Goal: Information Seeking & Learning: Learn about a topic

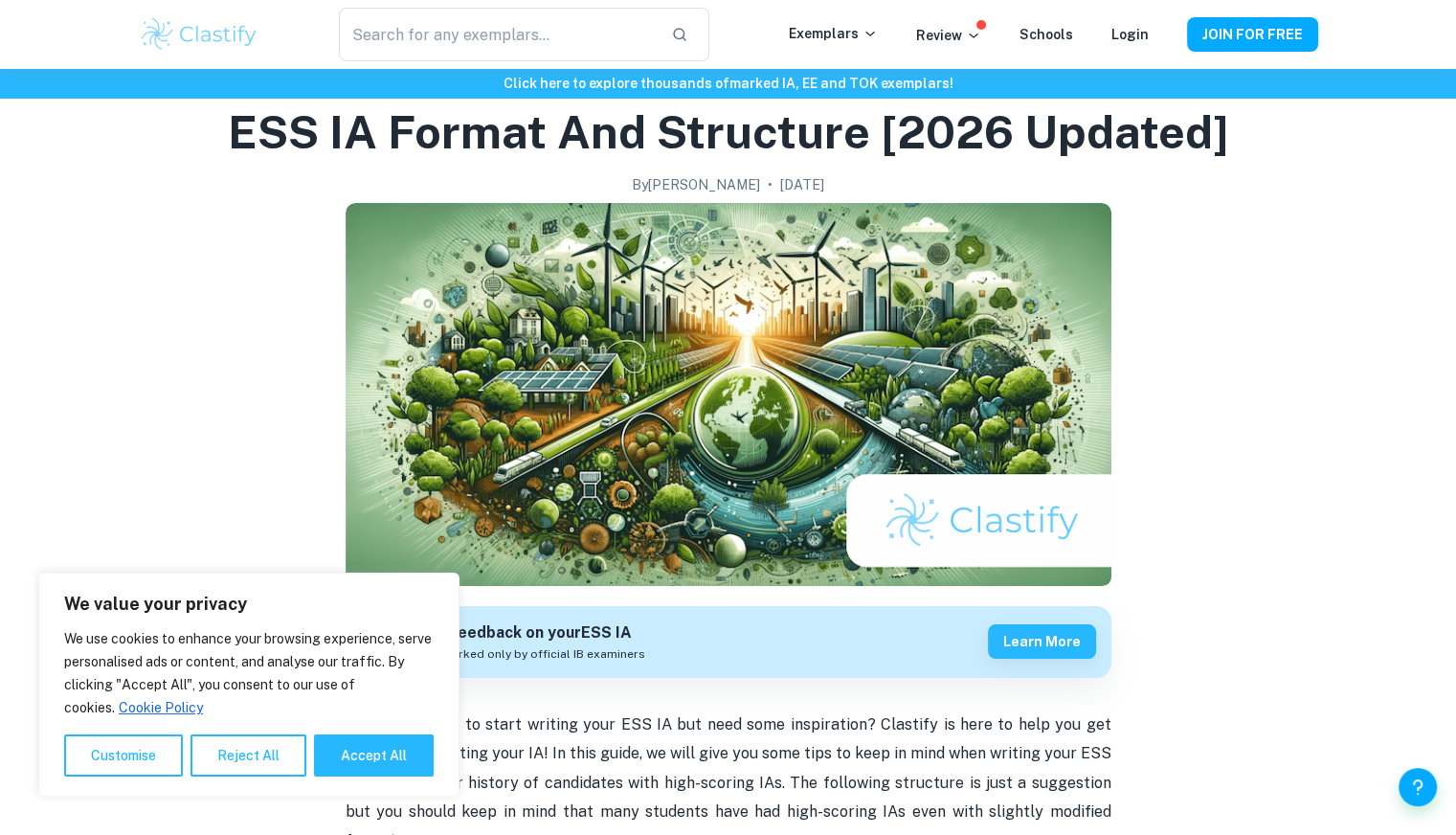
scroll to position [69, 0]
click at [386, 756] on button "Accept All" at bounding box center [373, 756] width 120 height 42
checkbox input "true"
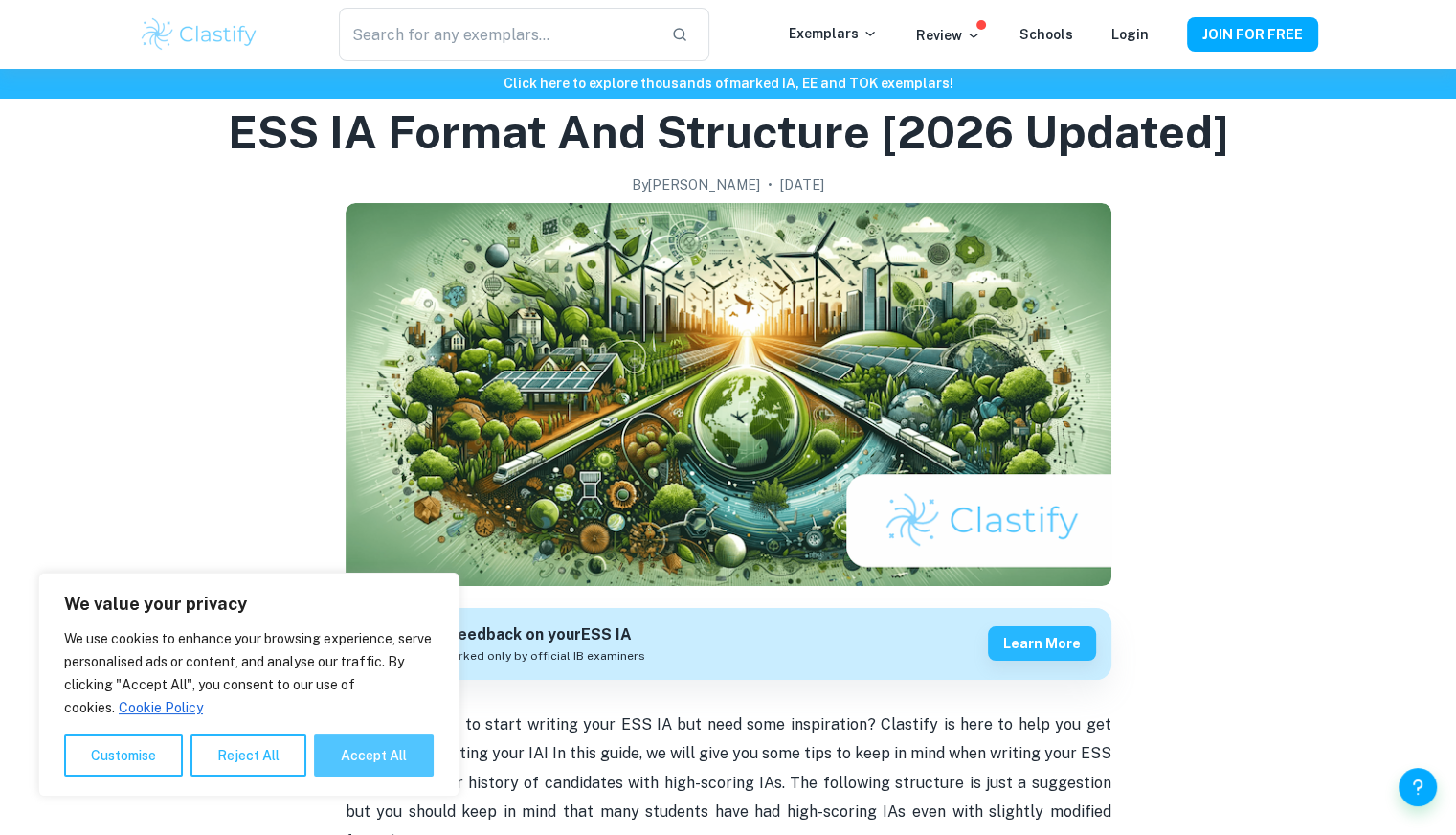
checkbox input "true"
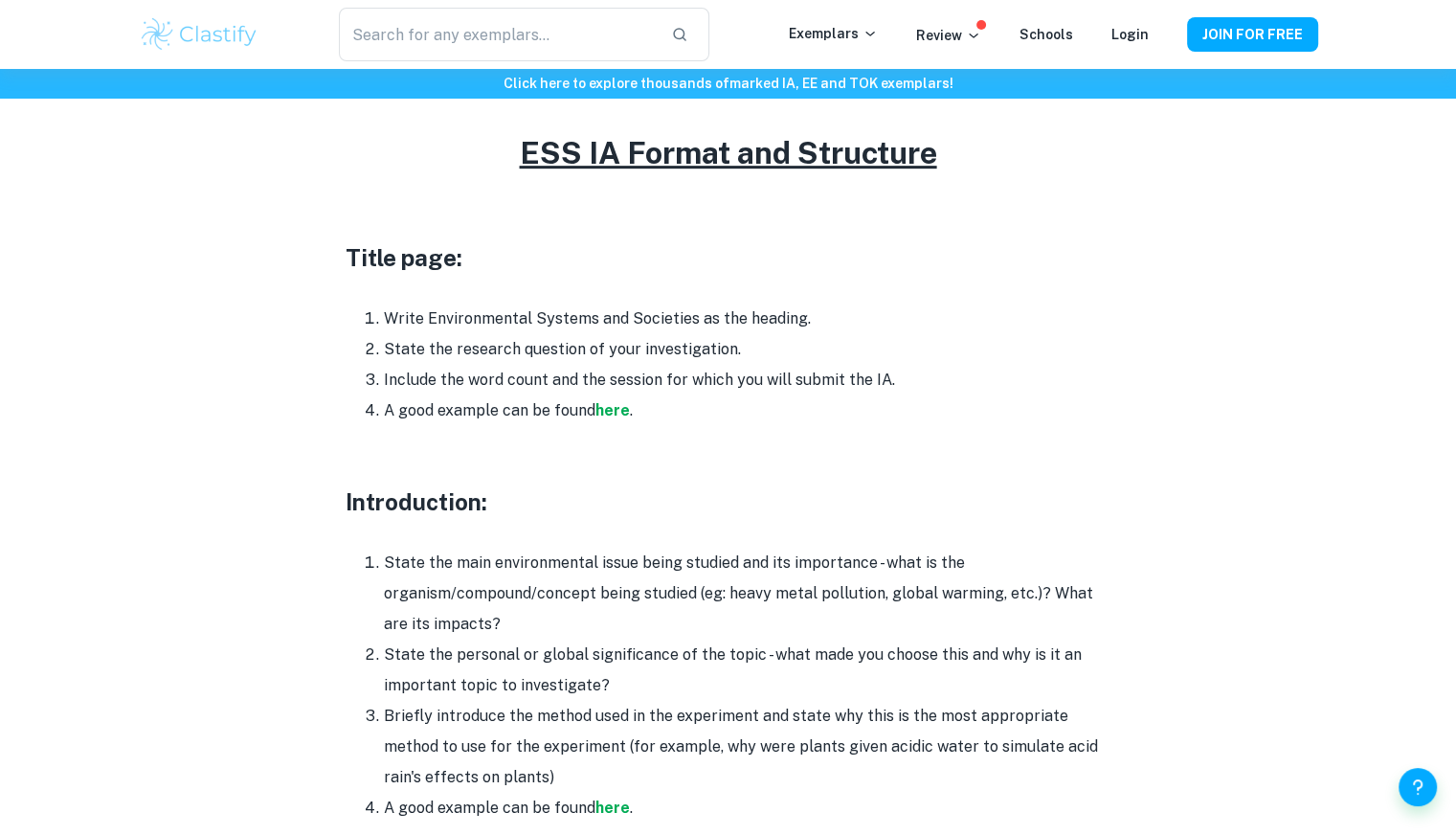
scroll to position [870, 0]
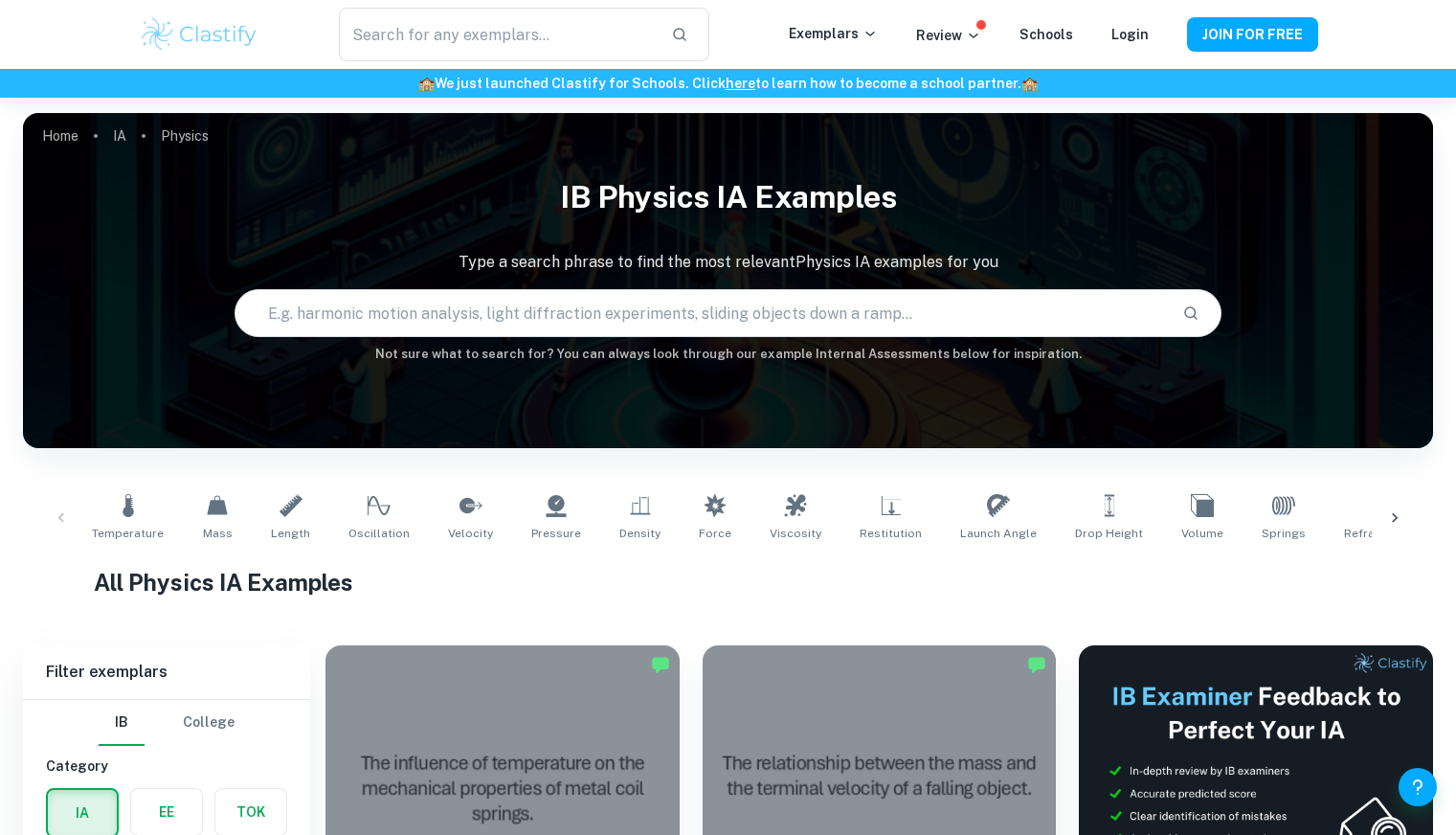
scroll to position [406, 0]
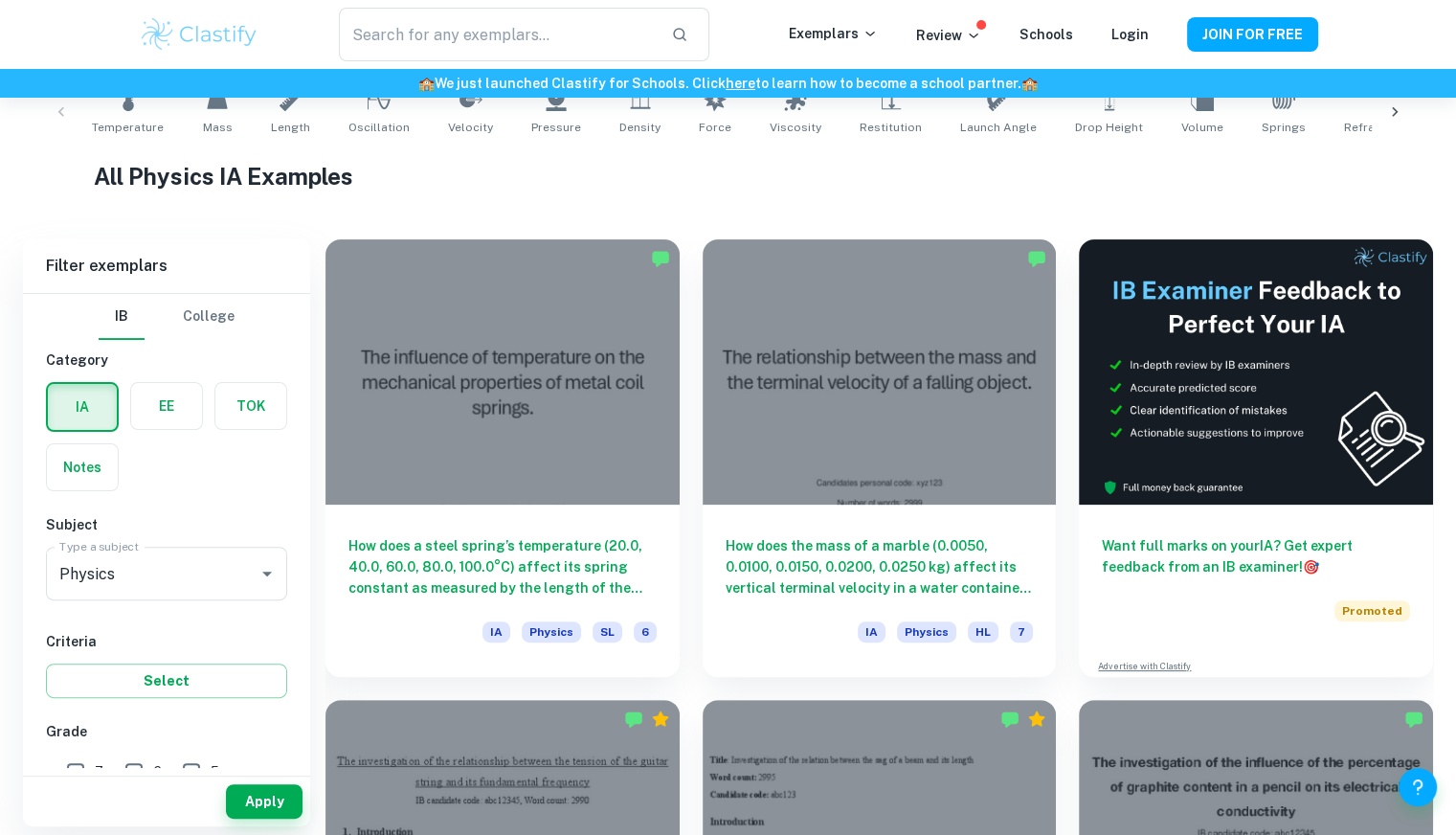
click at [157, 426] on label "button" at bounding box center [166, 406] width 70 height 46
click at [0, 0] on input "radio" at bounding box center [0, 0] width 0 height 0
click at [157, 426] on label "button" at bounding box center [166, 407] width 68 height 46
click at [0, 0] on input "radio" at bounding box center [0, 0] width 0 height 0
click at [76, 413] on label "button" at bounding box center [81, 406] width 70 height 46
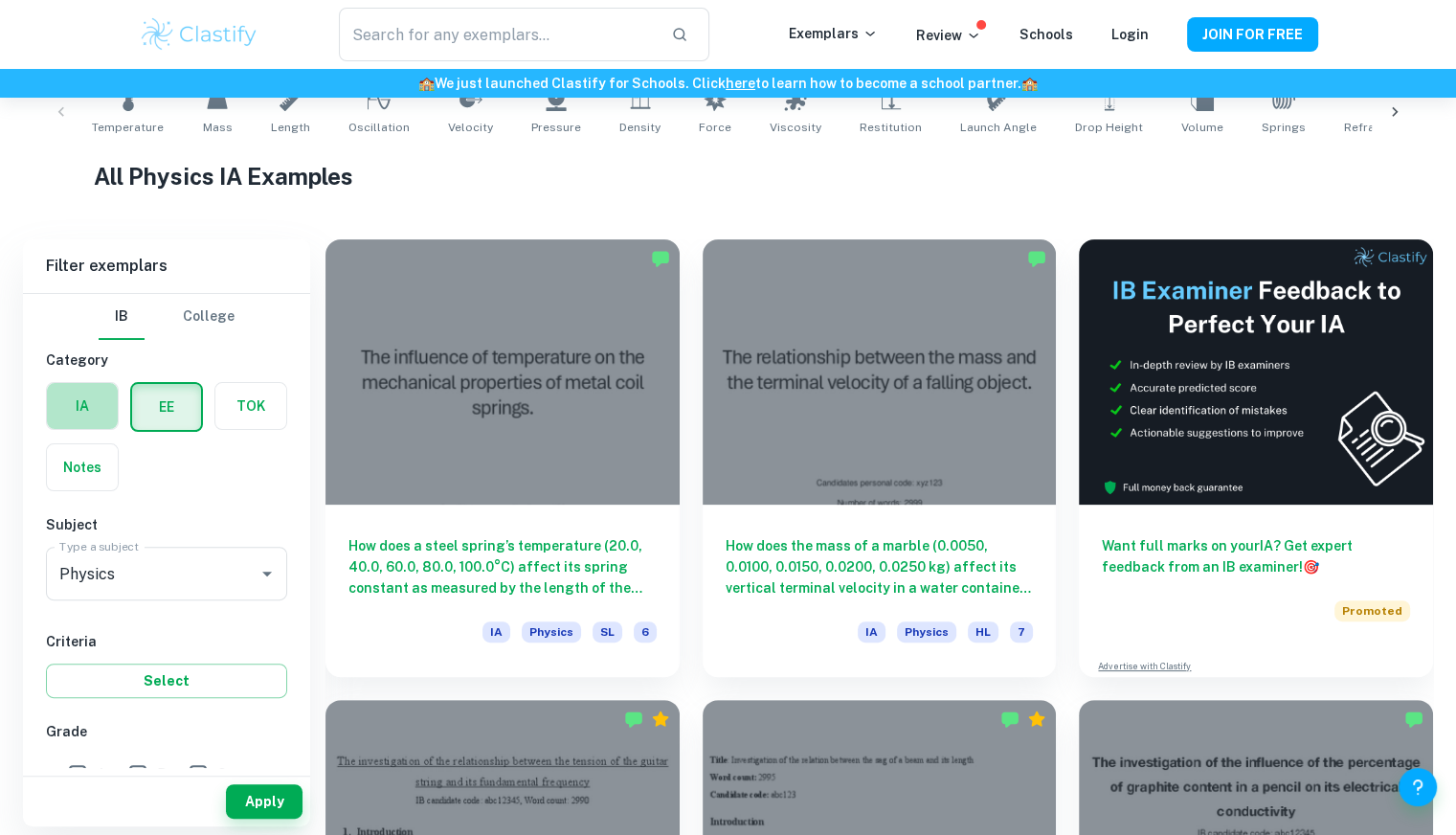
click at [0, 0] on input "radio" at bounding box center [0, 0] width 0 height 0
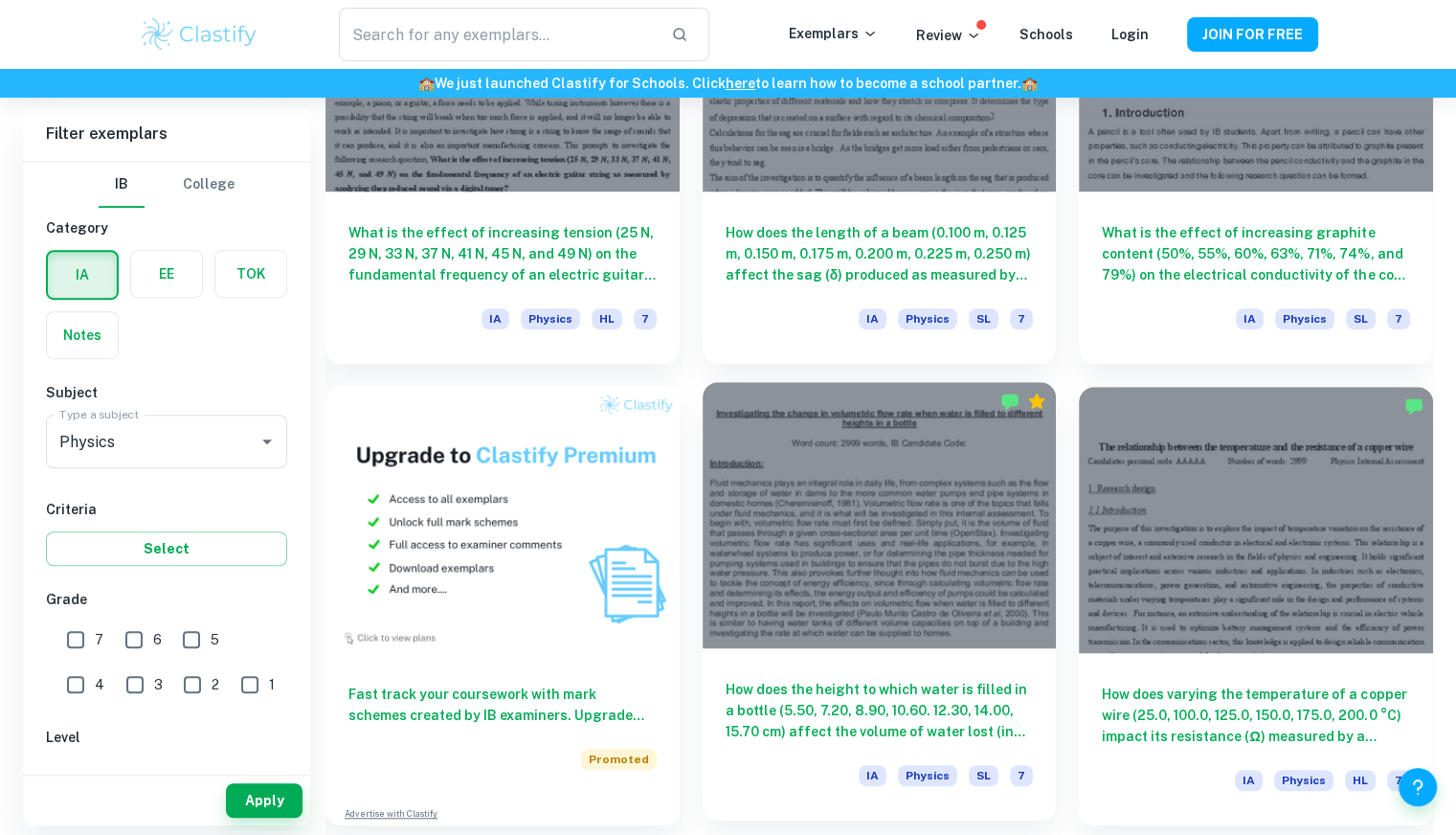
scroll to position [1182, 0]
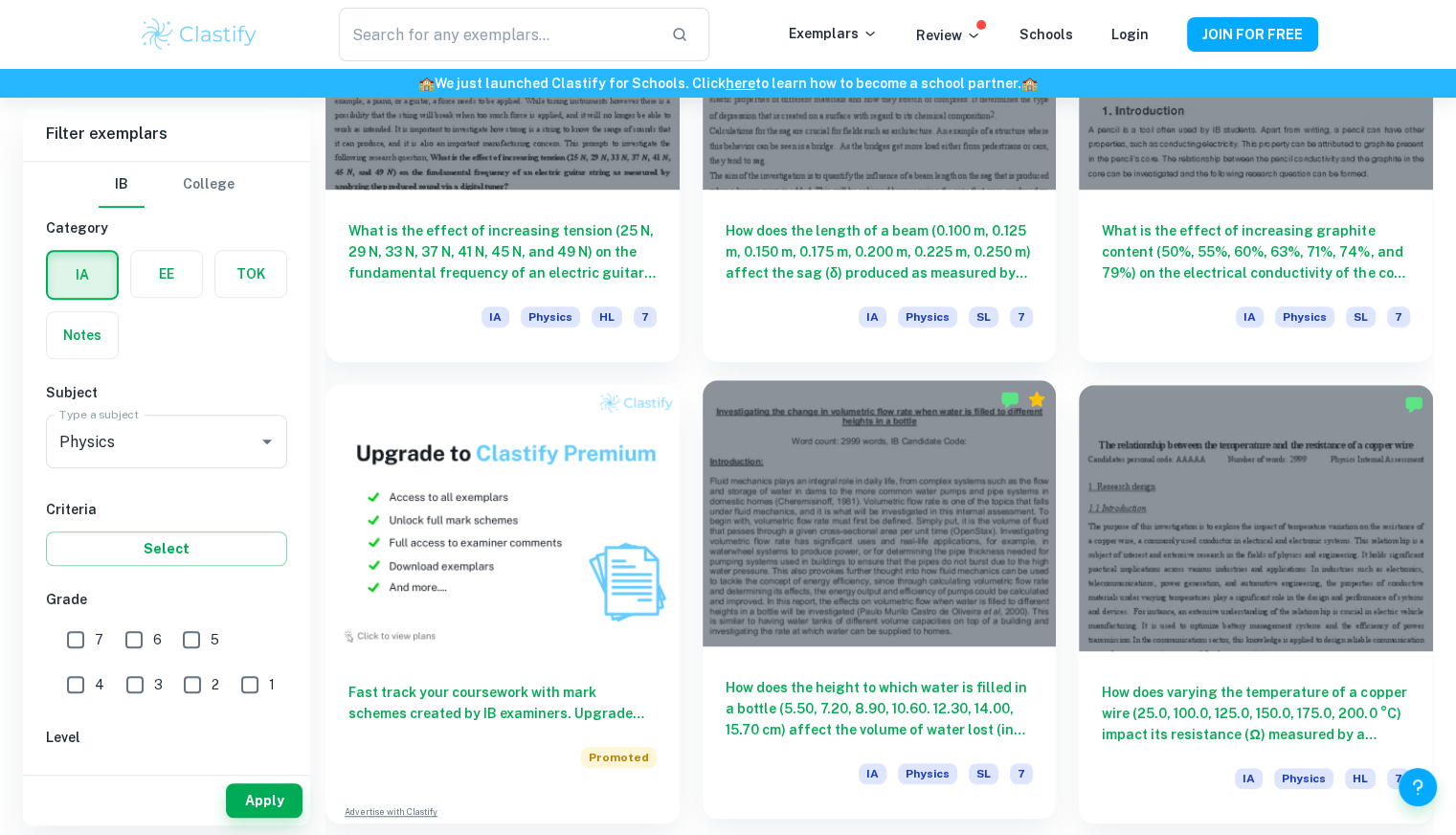
click at [896, 526] on div at bounding box center [879, 512] width 354 height 265
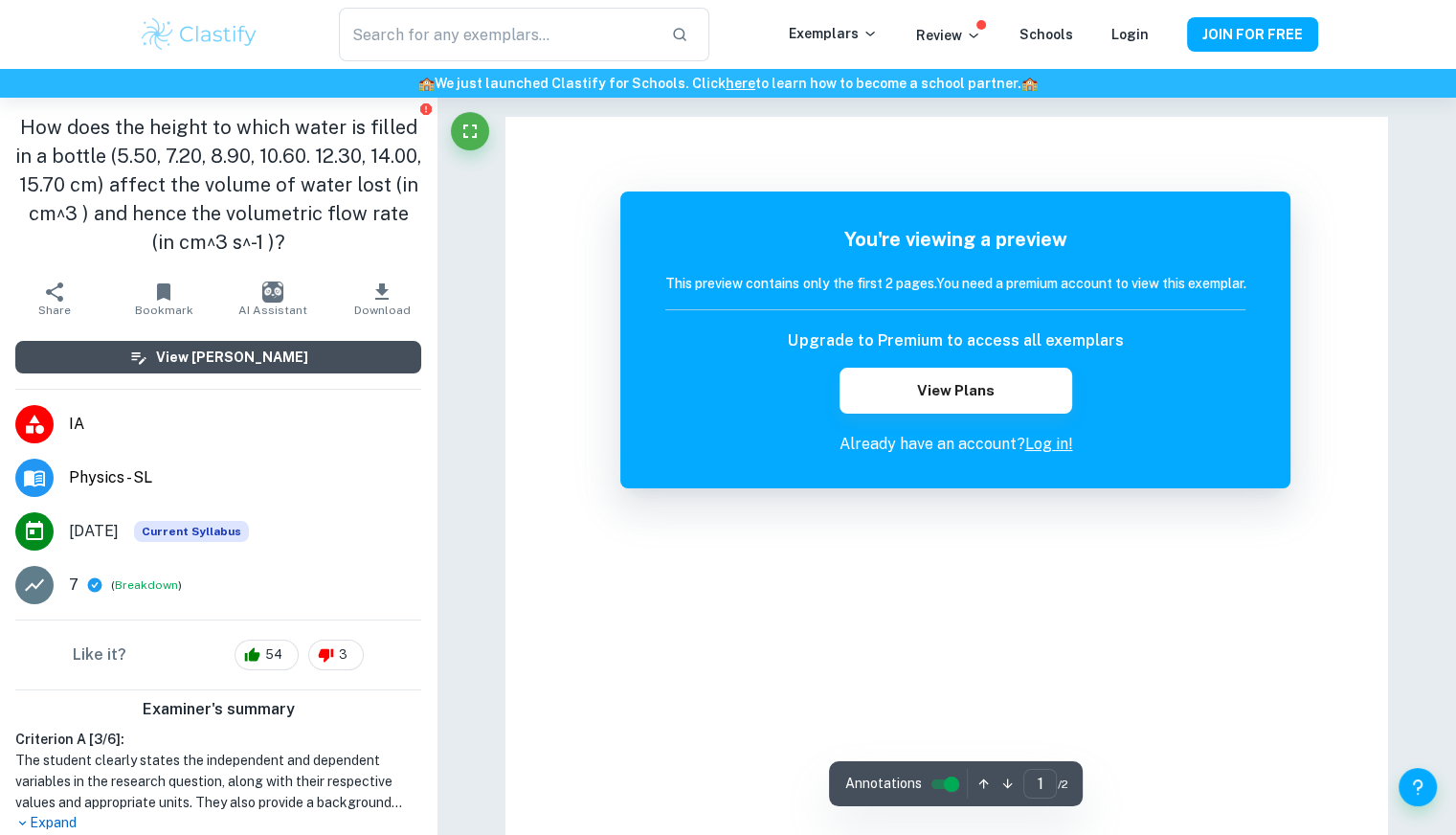
click at [340, 352] on button "View [PERSON_NAME]" at bounding box center [217, 356] width 406 height 33
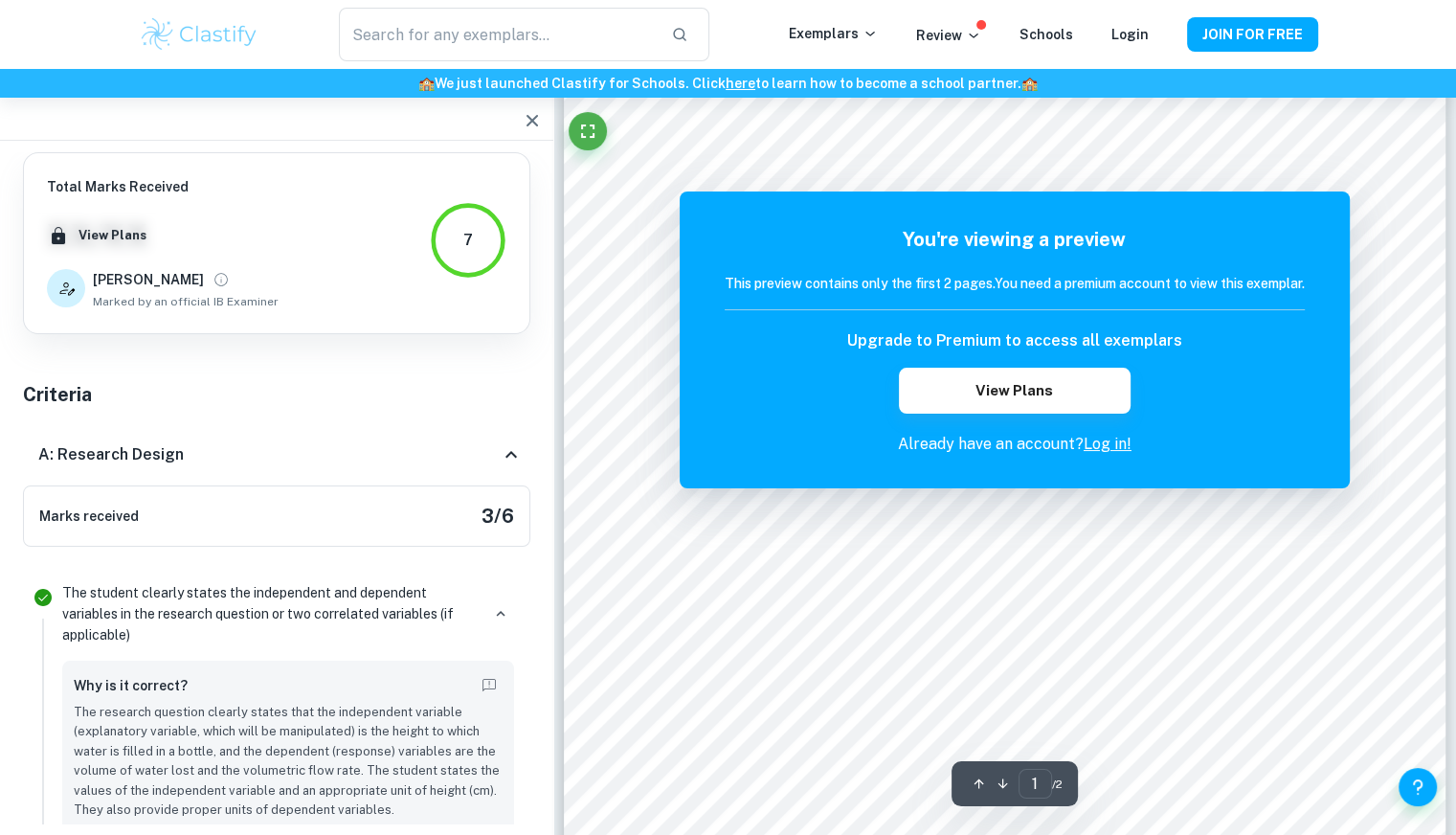
scroll to position [110, 0]
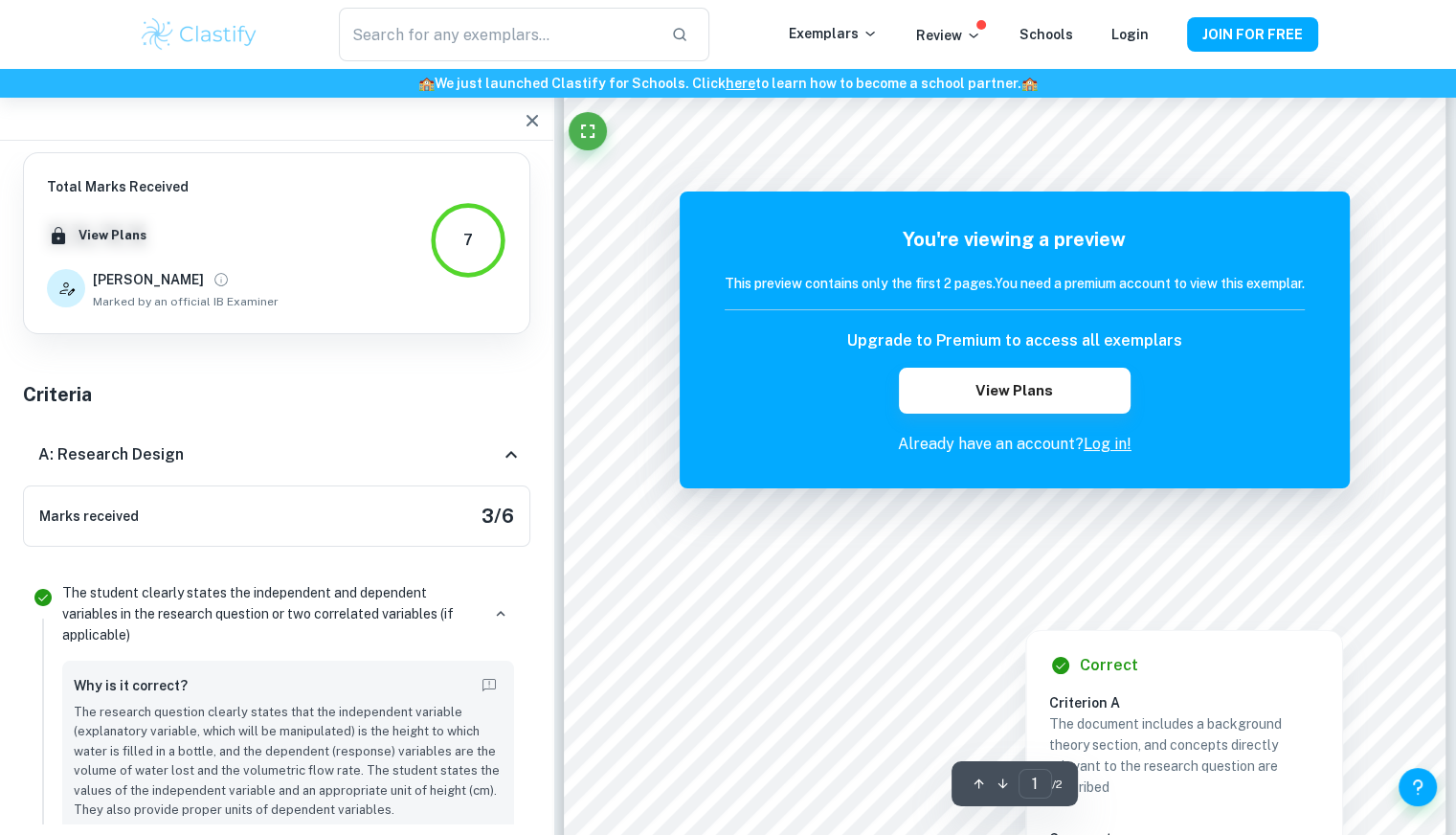
click at [996, 583] on div at bounding box center [1003, 589] width 53 height 28
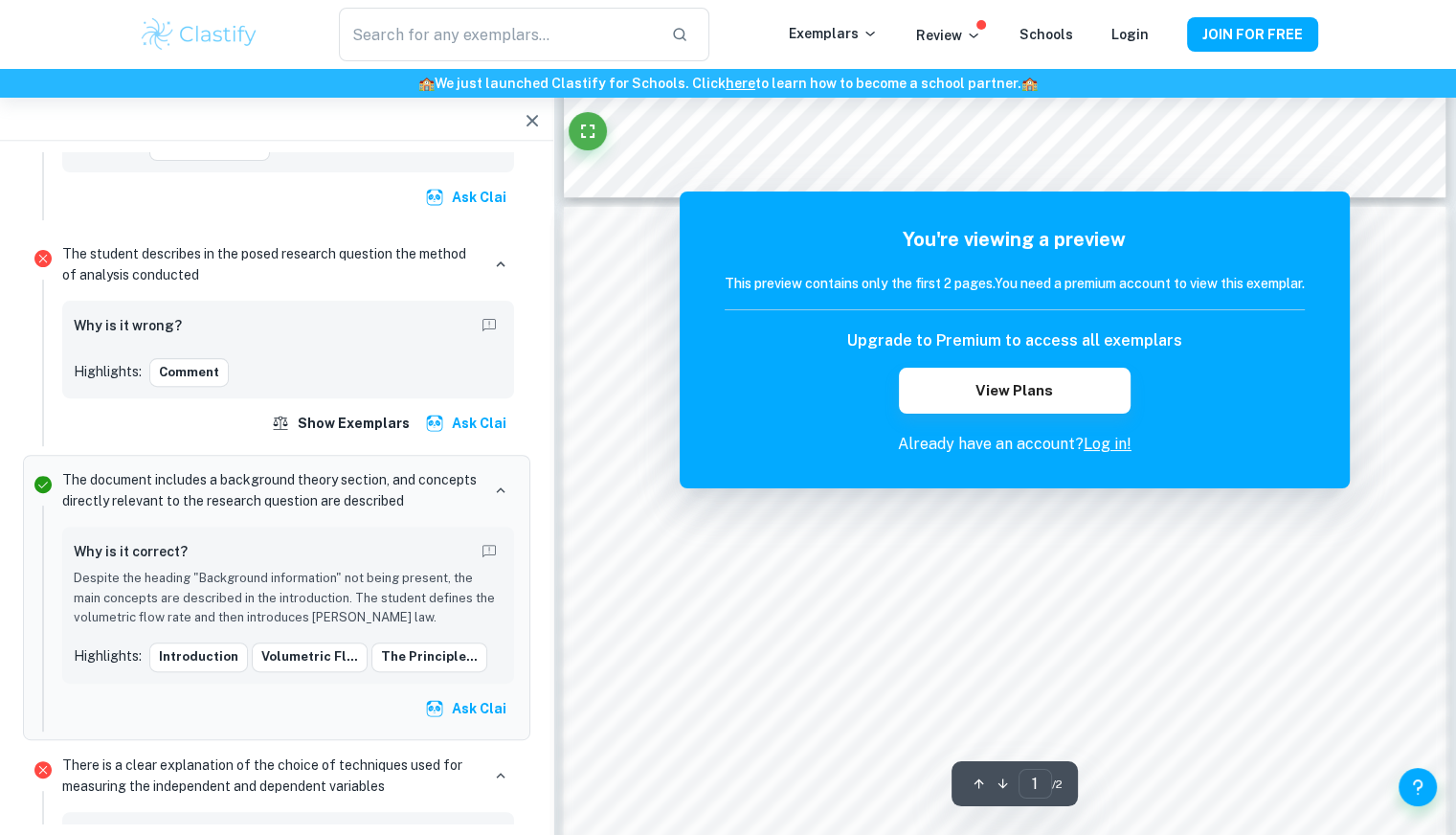
scroll to position [1061, 0]
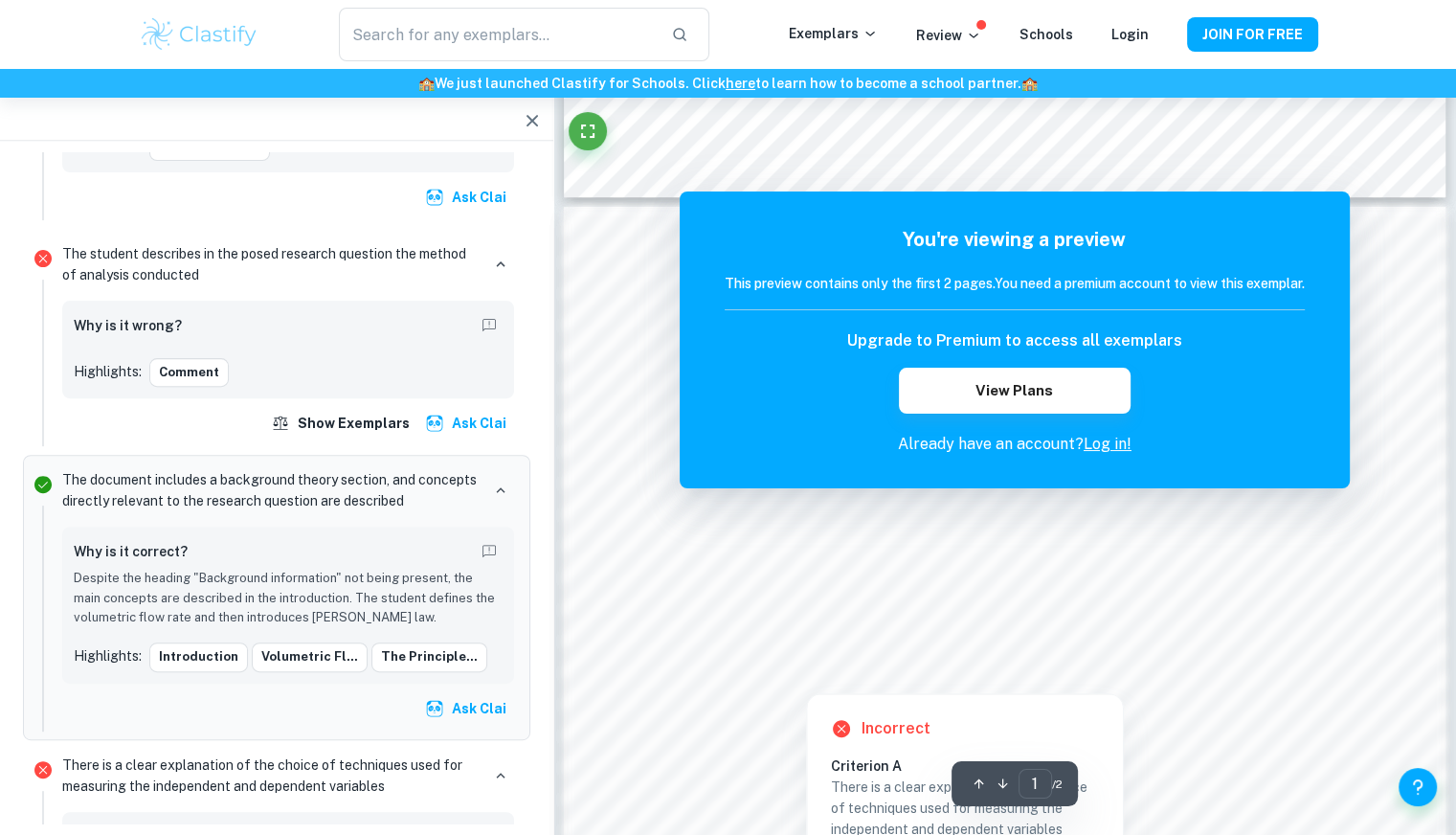
click at [861, 664] on div at bounding box center [1056, 659] width 572 height 20
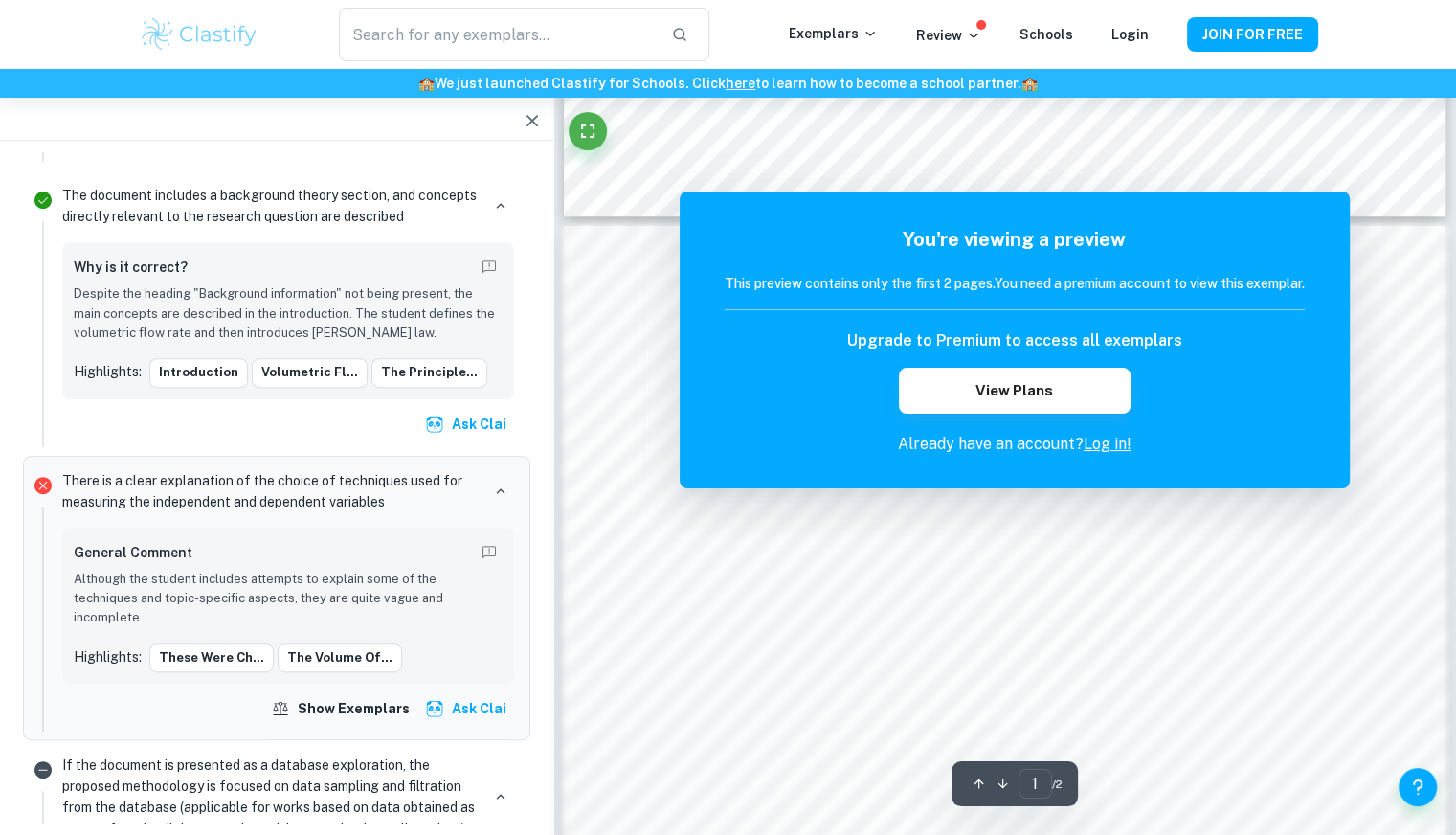
scroll to position [1042, 0]
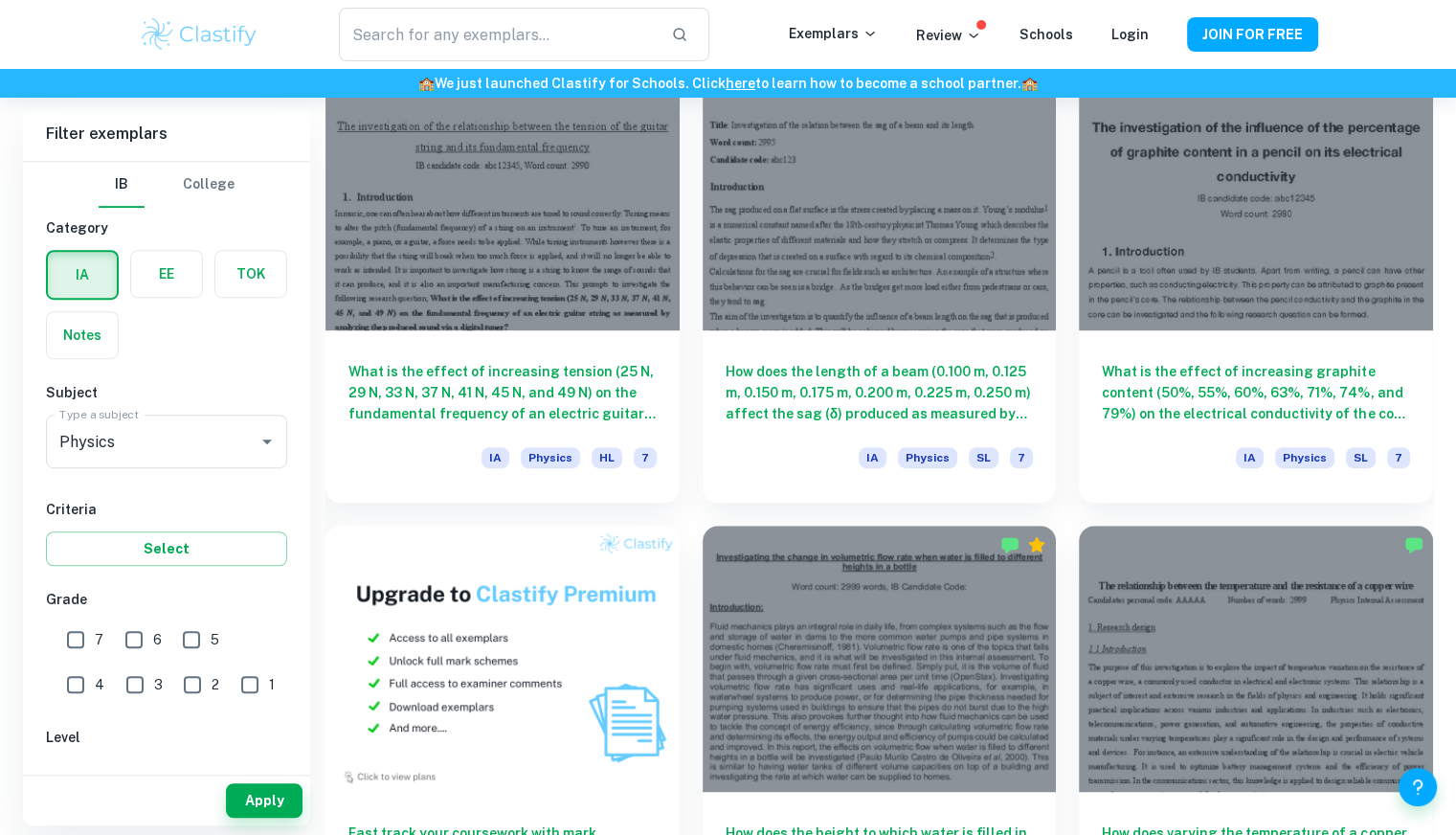
scroll to position [1182, 0]
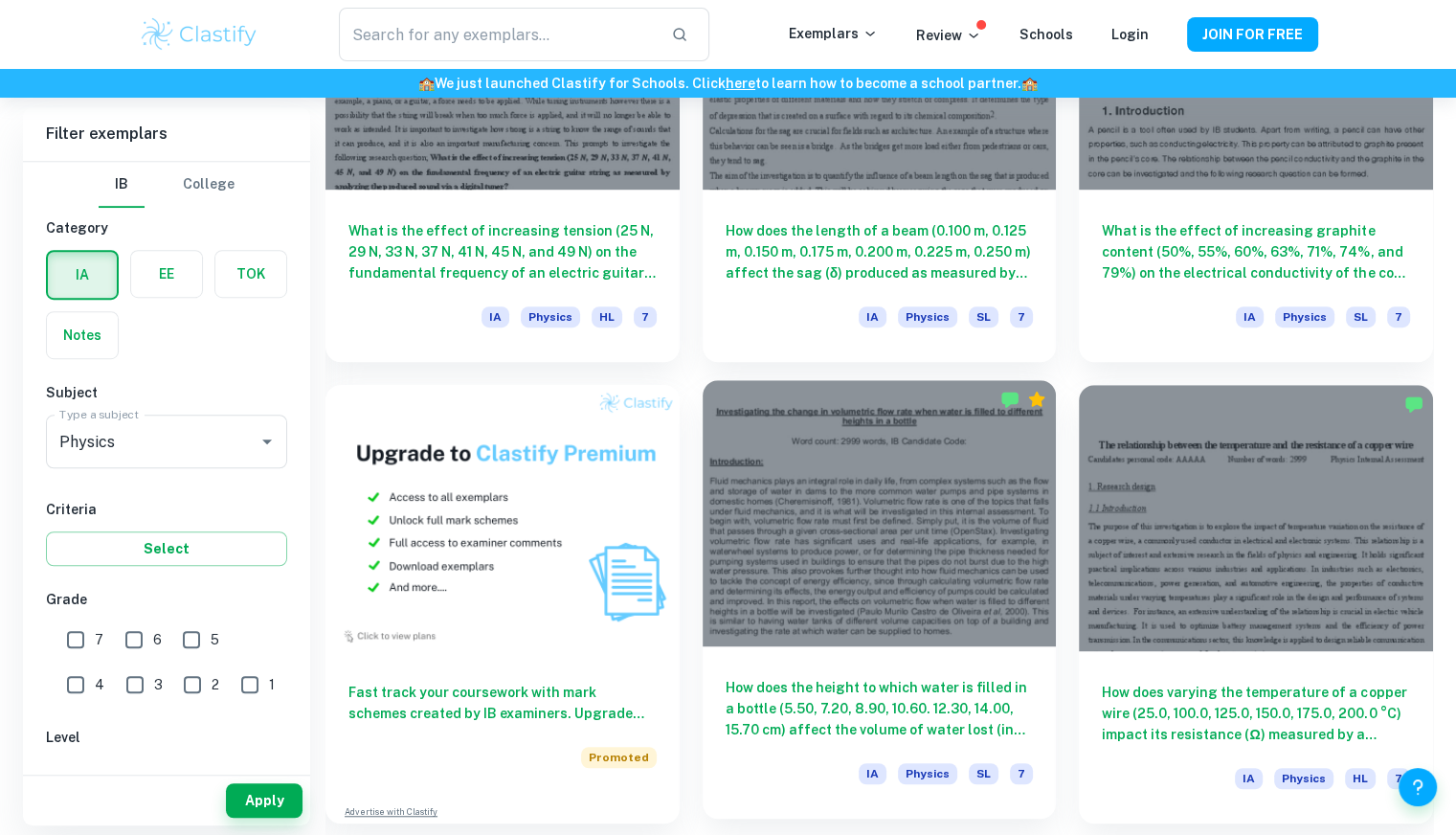
click at [925, 424] on div at bounding box center [879, 512] width 354 height 265
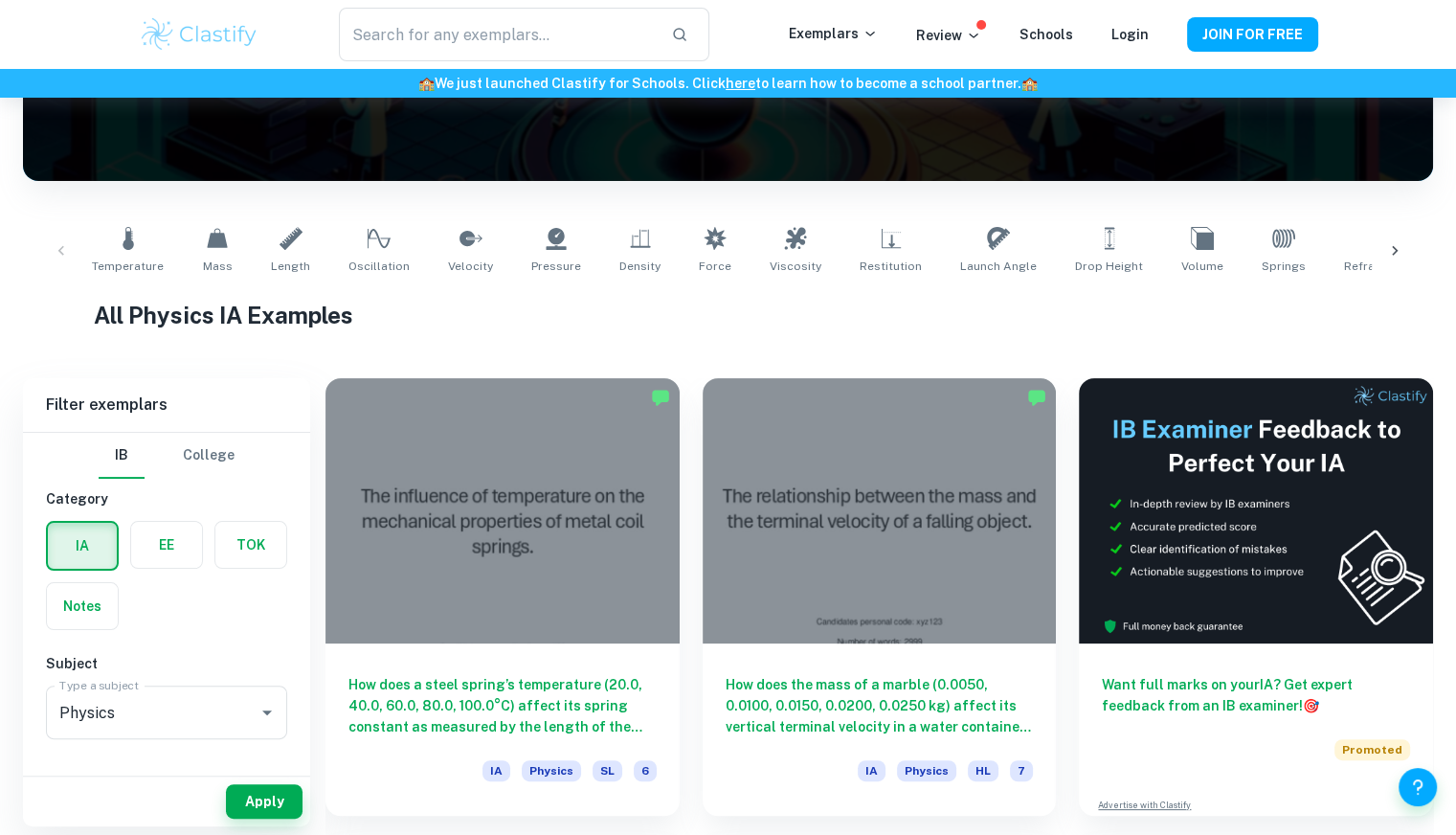
scroll to position [268, 0]
